Goal: Ask a question

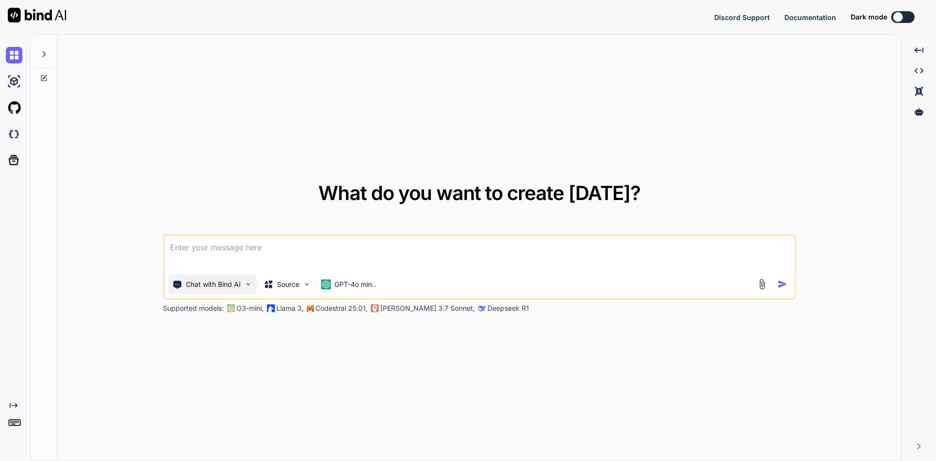
type textarea "x"
click at [231, 246] on textarea at bounding box center [479, 253] width 630 height 36
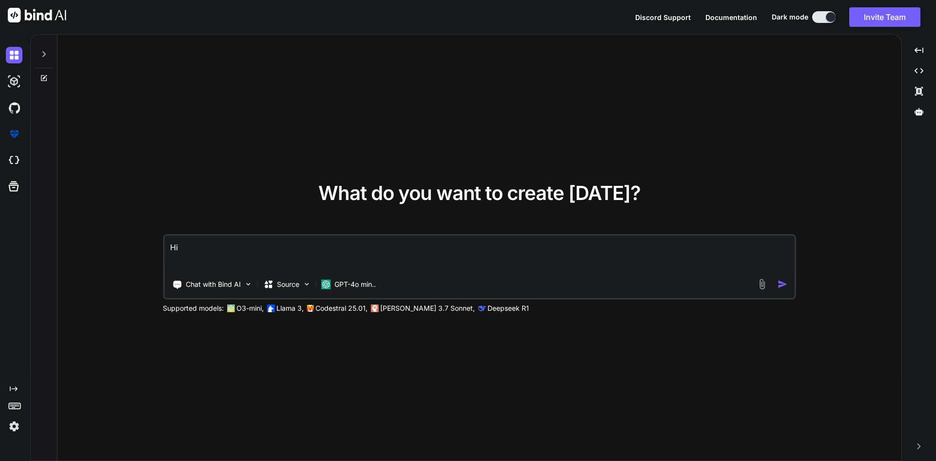
type textarea "Hi"
click at [779, 284] on img "button" at bounding box center [782, 284] width 10 height 10
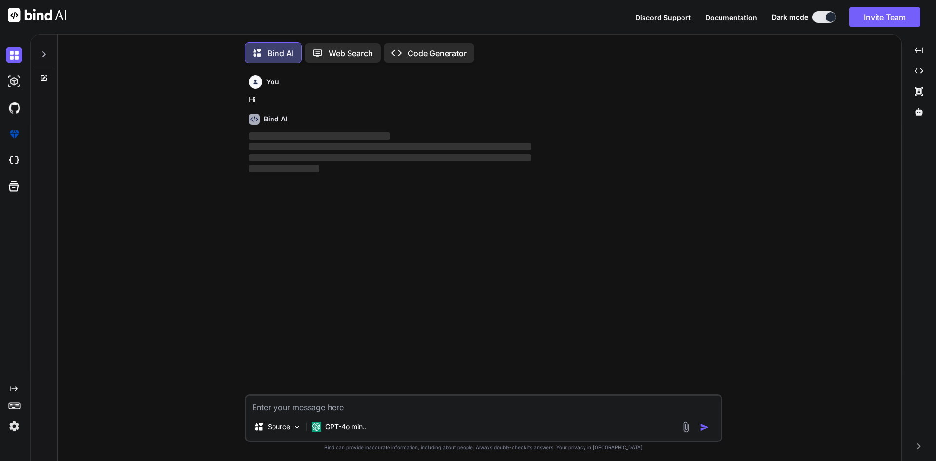
scroll to position [5, 0]
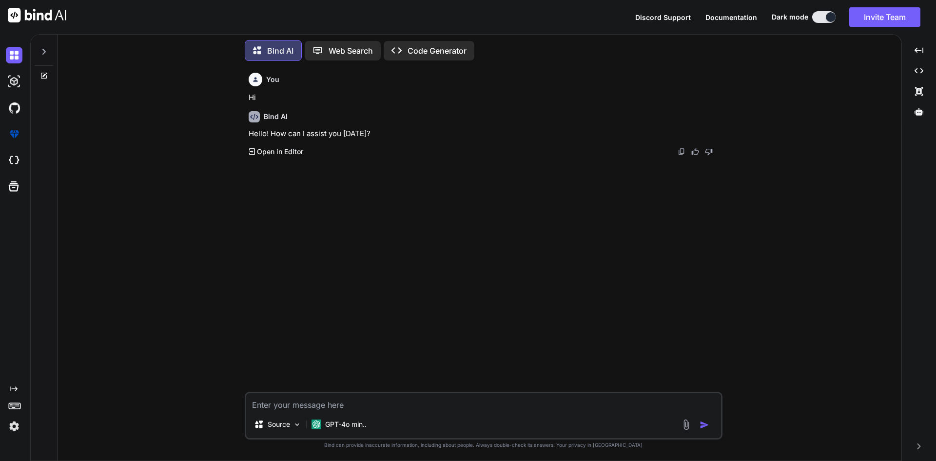
click at [308, 404] on textarea at bounding box center [483, 402] width 475 height 18
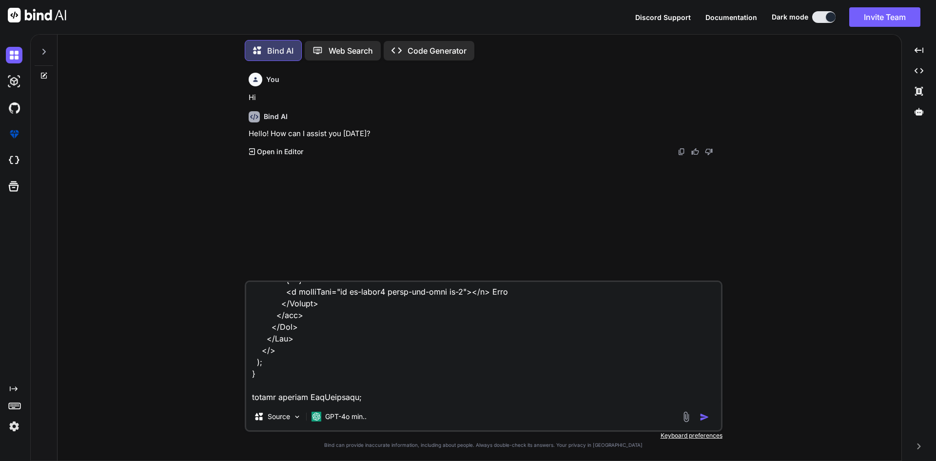
scroll to position [2119, 0]
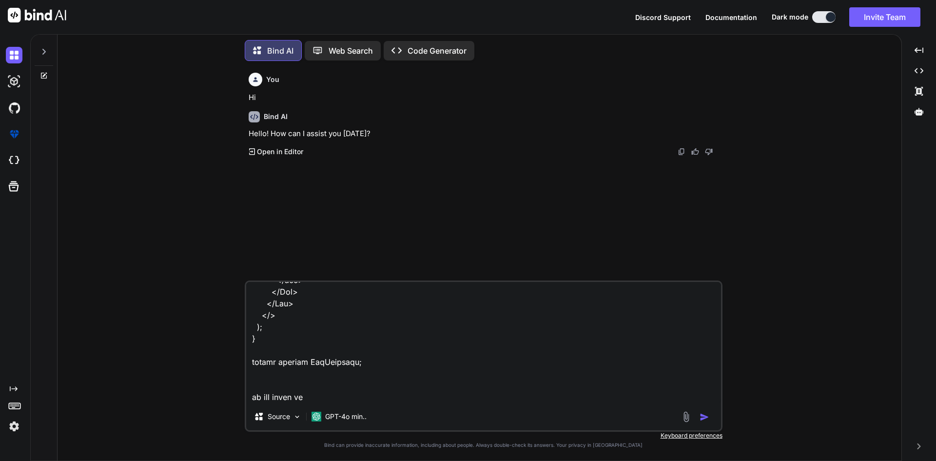
paste textarea "webMurallargeModal"
type textarea "import { Button, Col, Form, Row } from "react-bootstrap"; import Select from "r…"
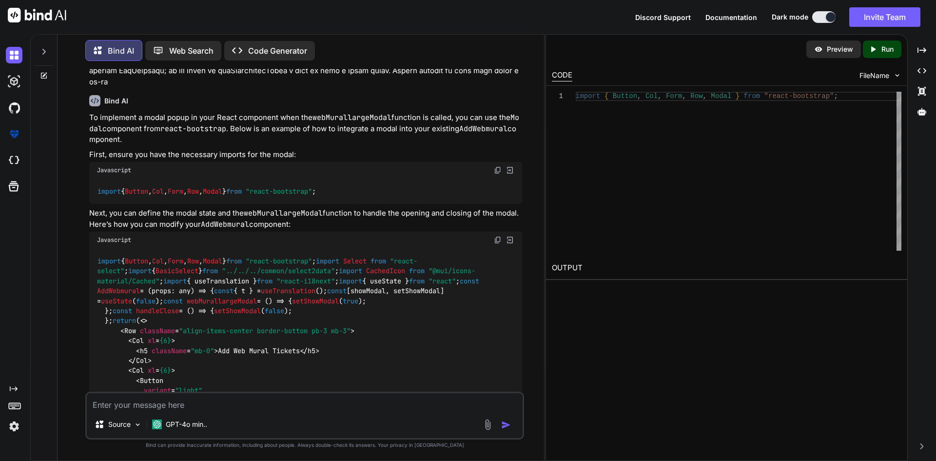
scroll to position [481, 0]
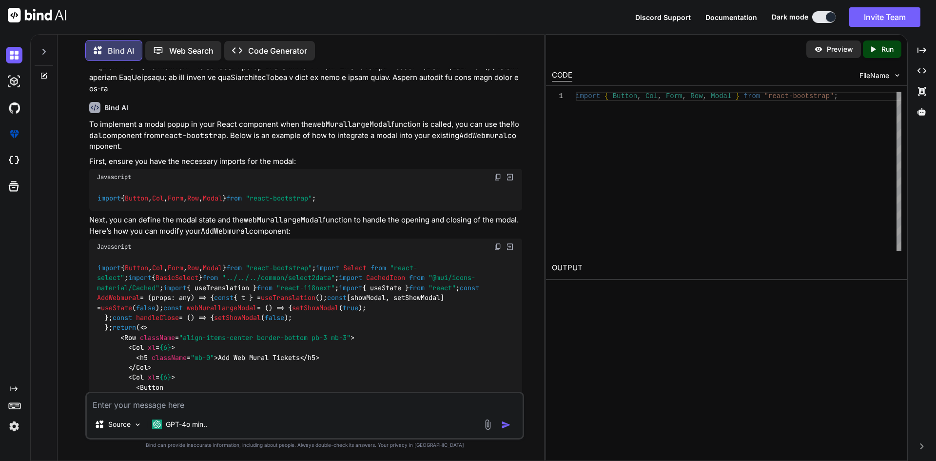
click at [500, 246] on img at bounding box center [498, 247] width 8 height 8
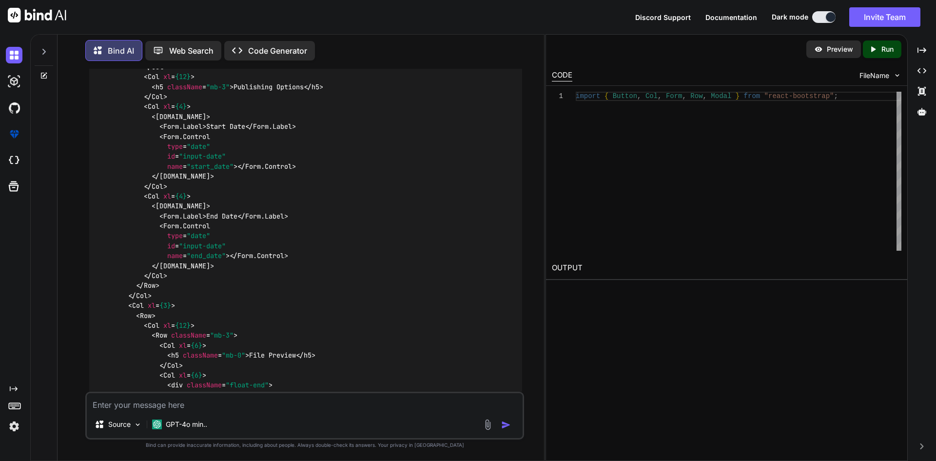
scroll to position [1602, 0]
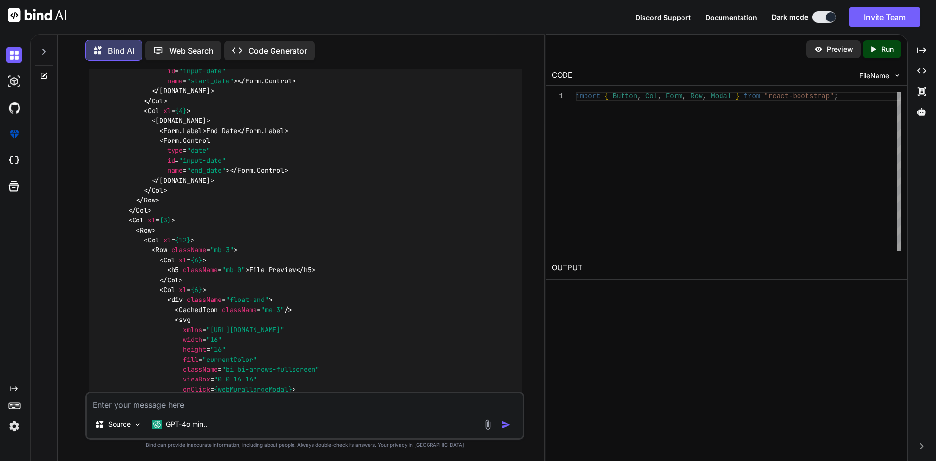
click at [186, 401] on textarea at bounding box center [305, 402] width 436 height 18
type textarea "Perfect, I want modal should open in the center on the body"
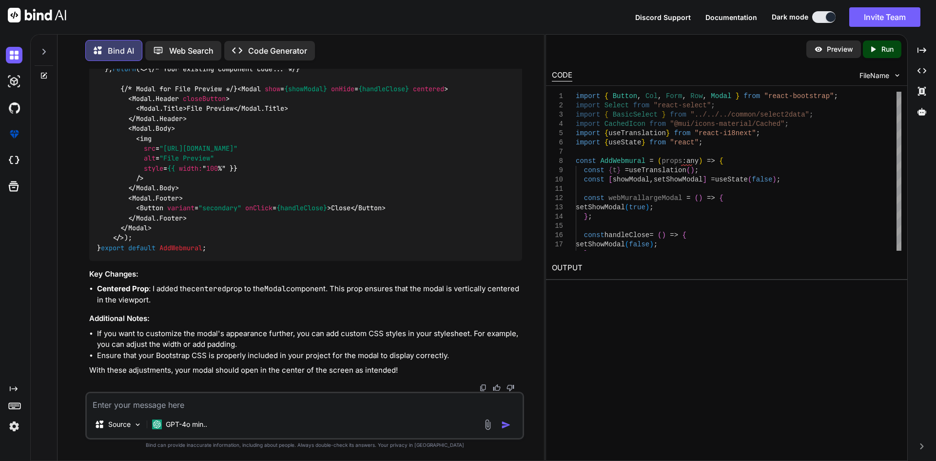
scroll to position [3416, 0]
click at [237, 93] on span "< Modal show = {showModal} onHide = {handleClose} centered >" at bounding box center [342, 88] width 211 height 9
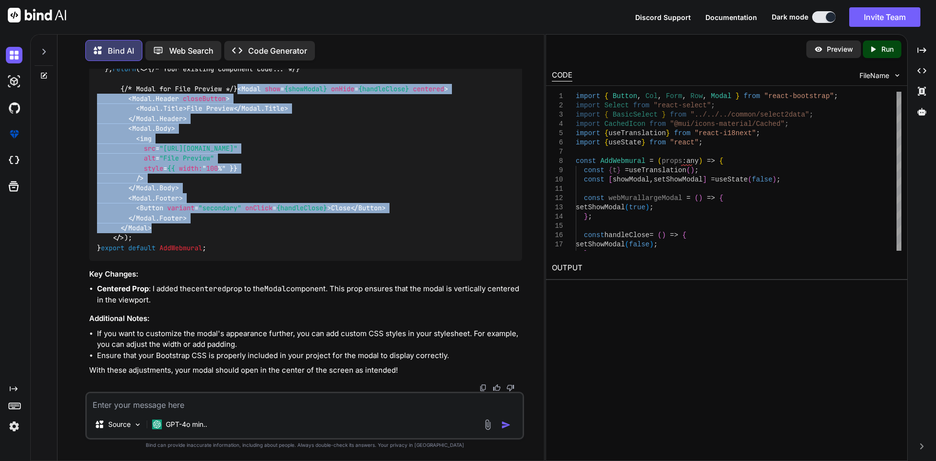
drag, startPoint x: 120, startPoint y: 184, endPoint x: 161, endPoint y: 338, distance: 159.9
click at [161, 261] on div "import { Button , Col , Form , Row , Modal } from "react-bootstrap" ; import Se…" at bounding box center [305, 129] width 433 height 264
copy span "< Modal show = {showModal} onHide = {handleClose} centered > < Modal.Header clo…"
click at [320, 261] on div "import { Button , Col , Form , Row , Modal } from "react-bootstrap" ; import Se…" at bounding box center [305, 129] width 433 height 264
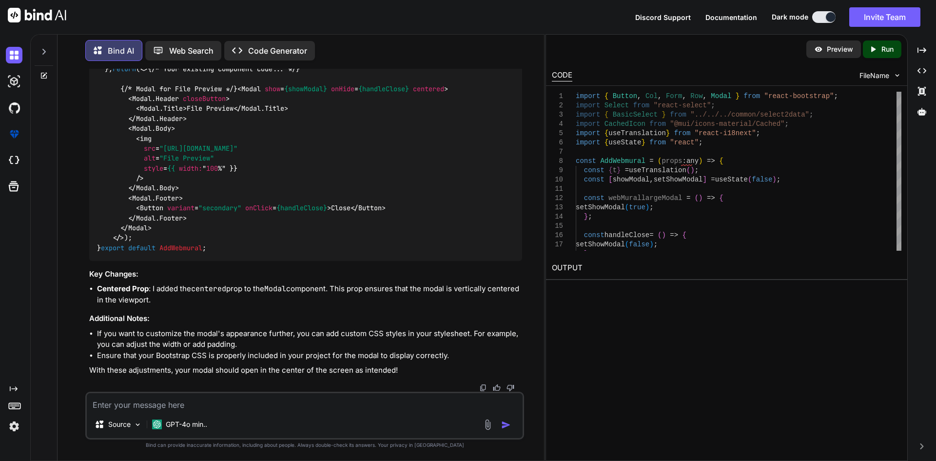
scroll to position [3561, 0]
click at [236, 403] on textarea at bounding box center [305, 402] width 436 height 18
type textarea "Great, I want modal size little bigger"
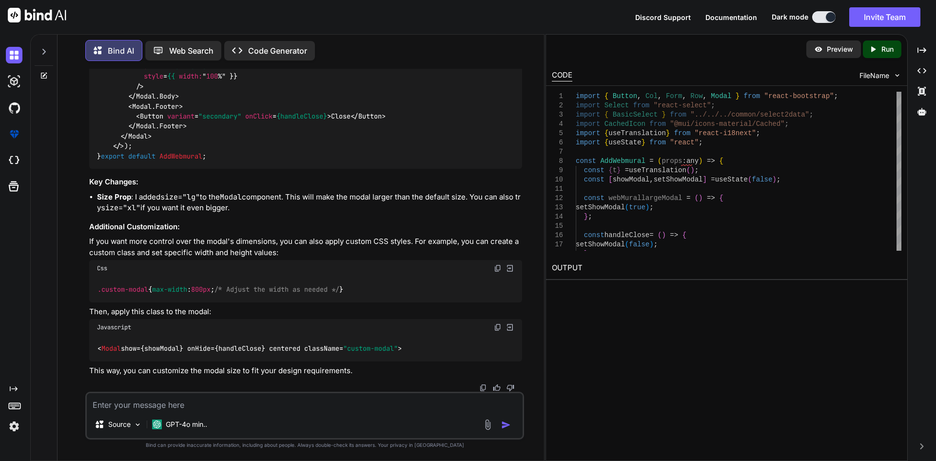
scroll to position [4149, 0]
drag, startPoint x: 336, startPoint y: 170, endPoint x: 370, endPoint y: 170, distance: 34.1
copy span "size = "lg""
